Goal: Transaction & Acquisition: Purchase product/service

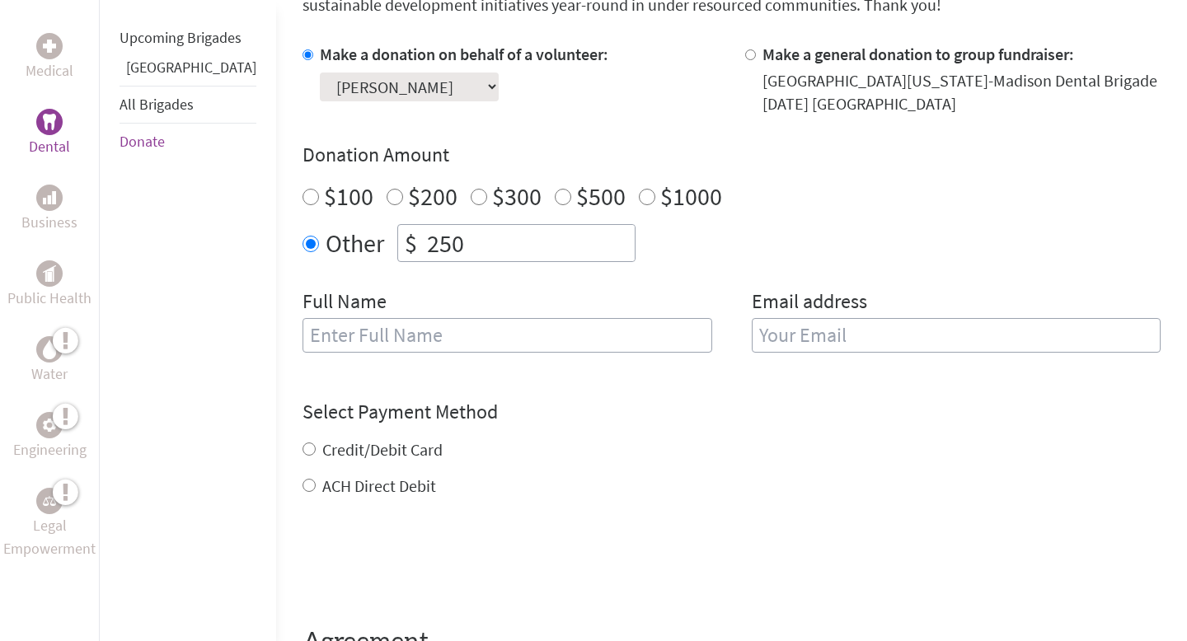
scroll to position [492, 0]
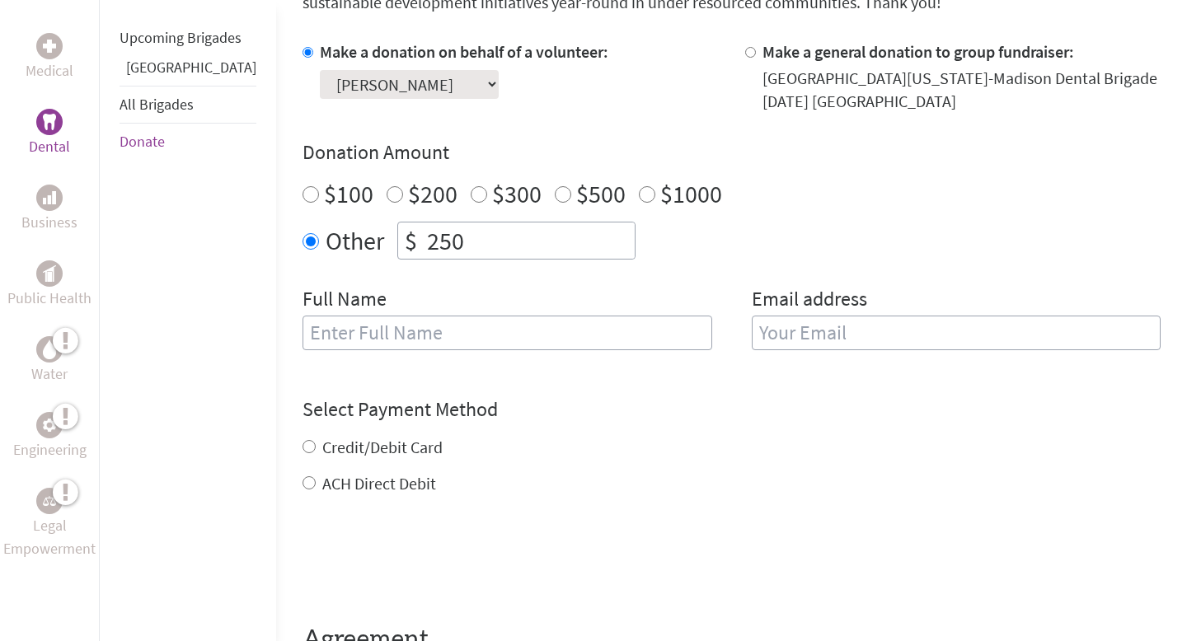
click at [383, 338] on input "text" at bounding box center [508, 333] width 410 height 35
type input "[PERSON_NAME]"
click at [362, 453] on label "Credit/Debit Card" at bounding box center [382, 447] width 120 height 21
click at [316, 453] on input "Credit/Debit Card" at bounding box center [309, 446] width 13 height 13
radio input "true"
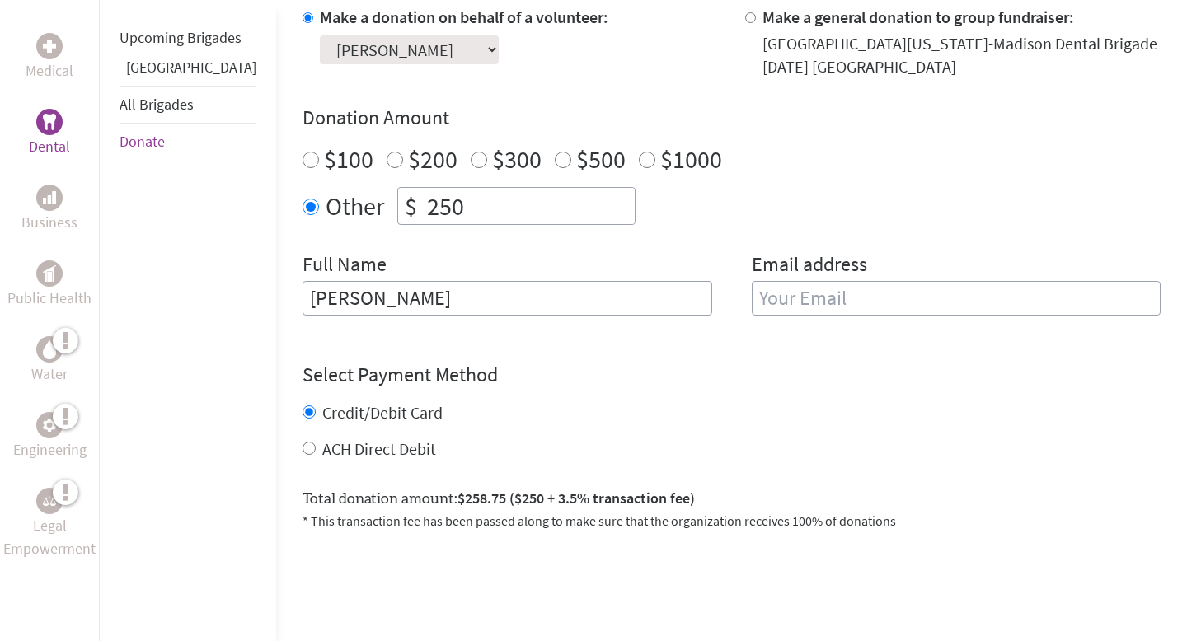
scroll to position [516, 0]
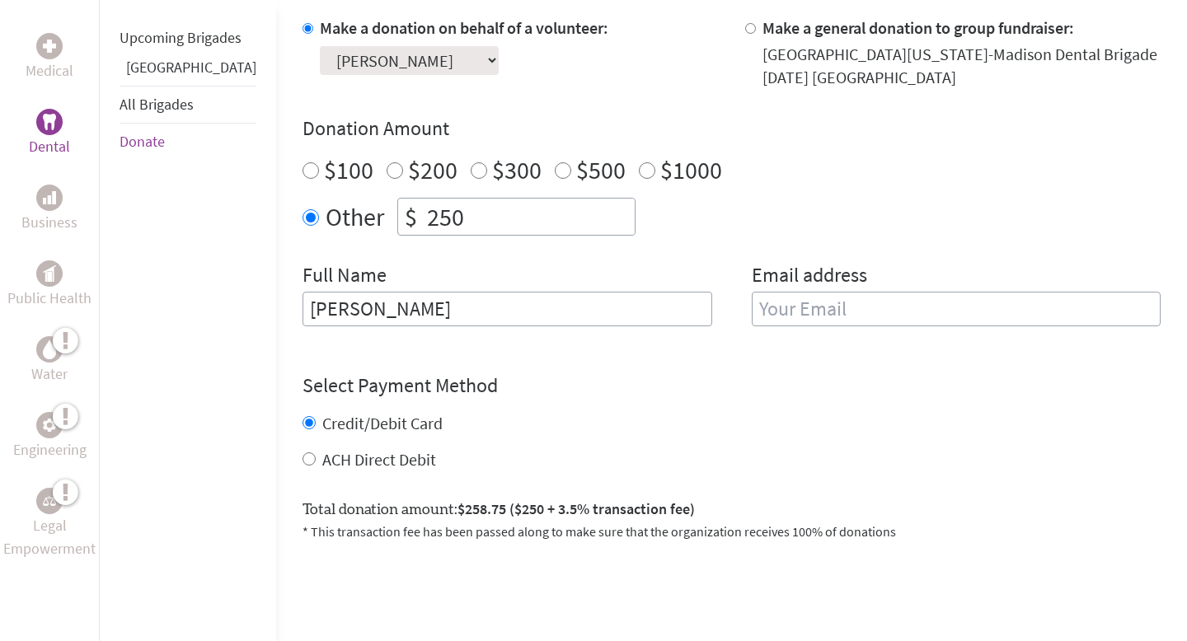
click at [364, 460] on label "ACH Direct Debit" at bounding box center [379, 459] width 114 height 21
click at [316, 460] on input "ACH Direct Debit" at bounding box center [309, 459] width 13 height 13
radio input "true"
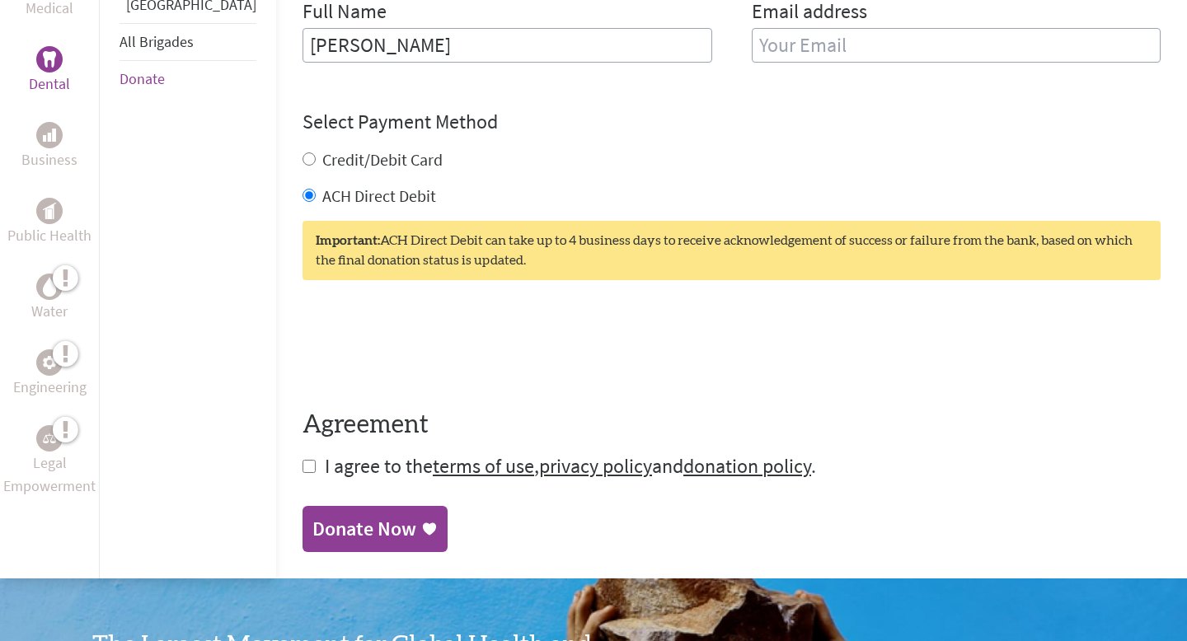
scroll to position [782, 0]
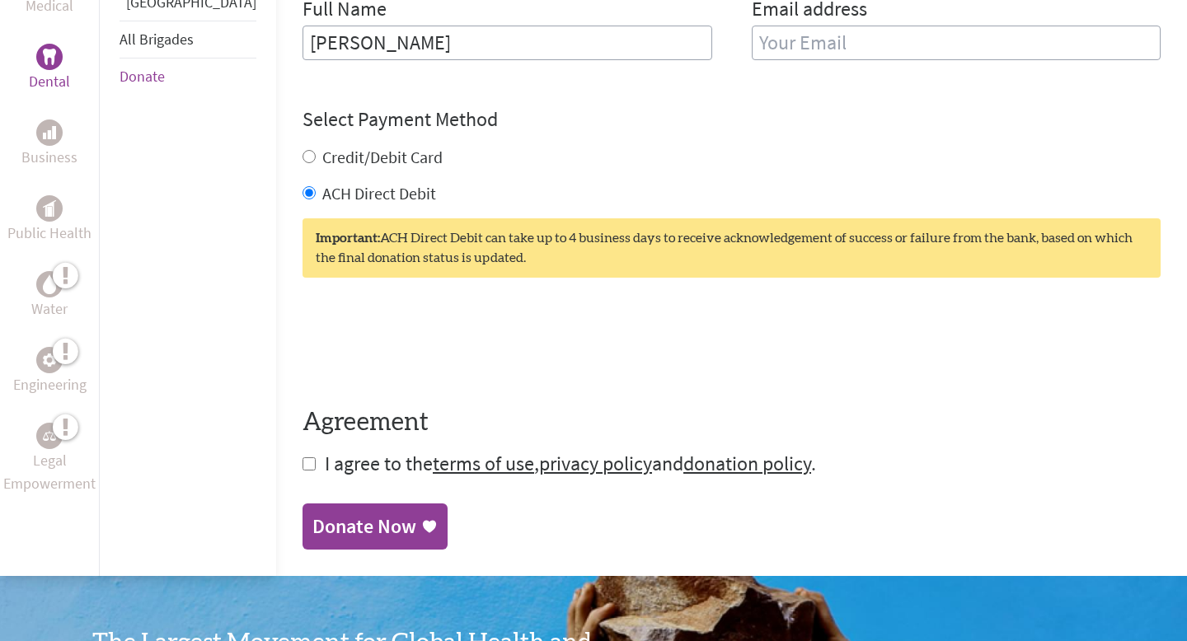
click at [974, 34] on input "email" at bounding box center [957, 43] width 410 height 35
type input "[EMAIL_ADDRESS][DOMAIN_NAME]"
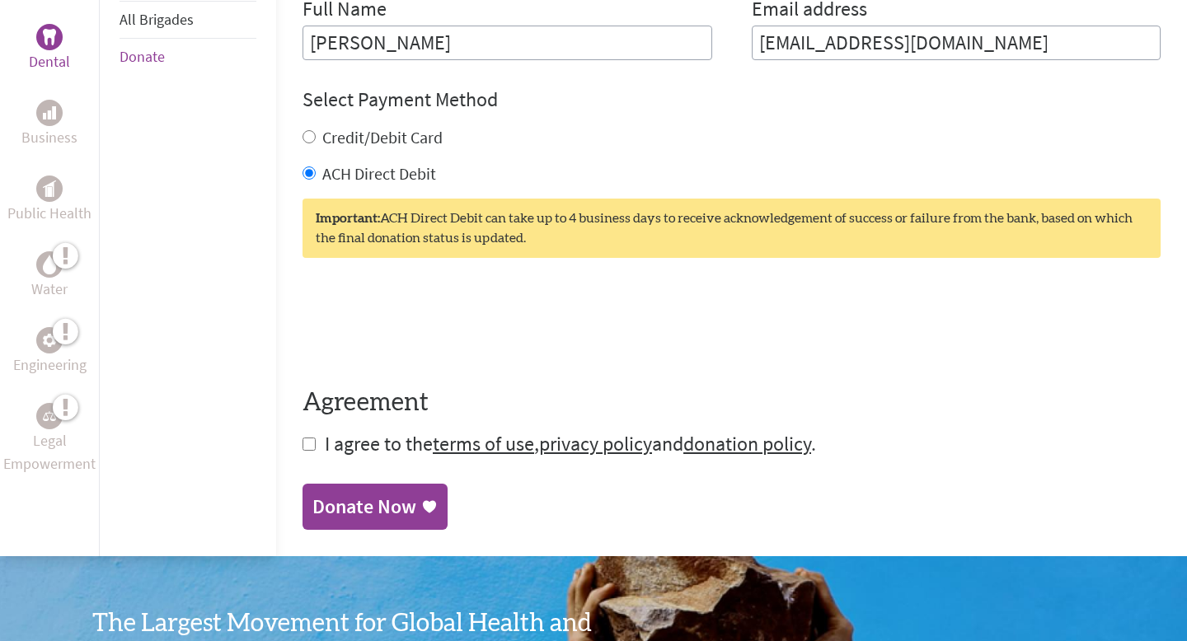
click at [303, 451] on form "Make a donation on behalf of a volunteer: Select a volunteer... [PERSON_NAME] […" at bounding box center [732, 103] width 858 height 707
click at [303, 446] on input "checkbox" at bounding box center [309, 444] width 13 height 13
checkbox input "true"
click at [312, 510] on div "Donate Now" at bounding box center [364, 508] width 104 height 26
